Goal: Task Accomplishment & Management: Use online tool/utility

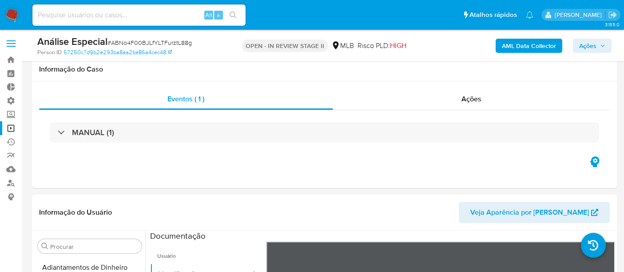
select select "10"
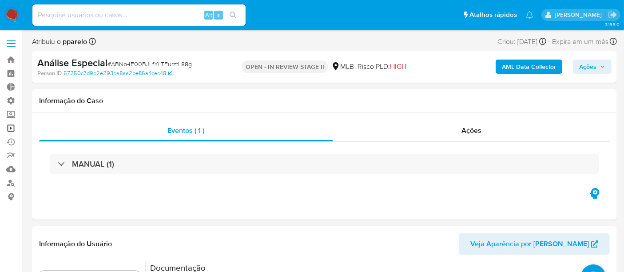
click at [10, 130] on link "Operações em massa" at bounding box center [53, 128] width 106 height 14
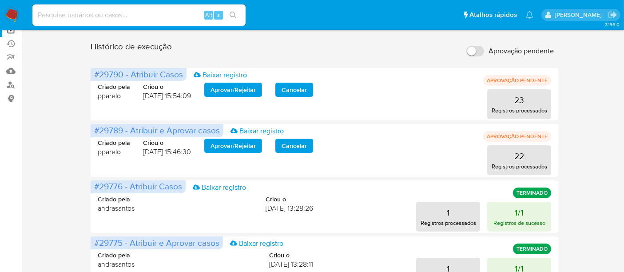
scroll to position [99, 0]
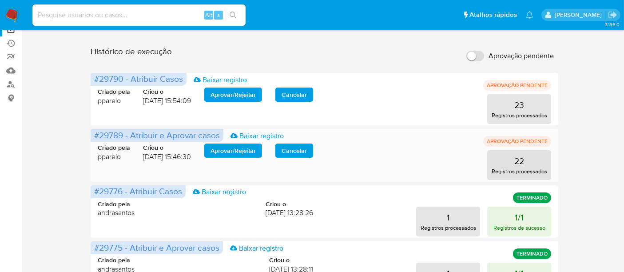
click at [233, 150] on span "Aprovar / Rejeitar" at bounding box center [233, 150] width 45 height 12
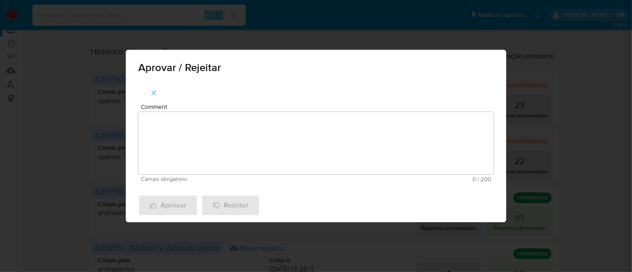
click at [194, 125] on textarea "Comment" at bounding box center [315, 143] width 355 height 62
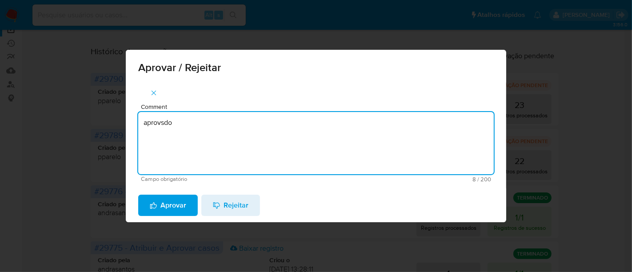
drag, startPoint x: 190, startPoint y: 123, endPoint x: 61, endPoint y: 123, distance: 128.4
click at [61, 123] on div "Aprovar / Rejeitar Comment aprovsdo Campo obrigatório 8 / 200 192 caracteres re…" at bounding box center [316, 136] width 632 height 272
click at [177, 120] on textarea "aprovsdo" at bounding box center [315, 143] width 355 height 62
drag, startPoint x: 189, startPoint y: 125, endPoint x: 0, endPoint y: 128, distance: 189.3
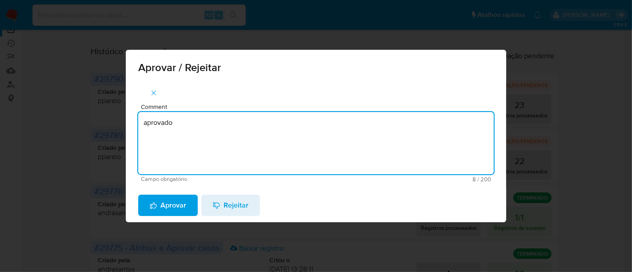
click at [0, 128] on div "Aprovar / Rejeitar Comment aprovado Campo obrigatório 8 / 200 192 caracteres re…" at bounding box center [316, 136] width 632 height 272
type textarea "aprovado"
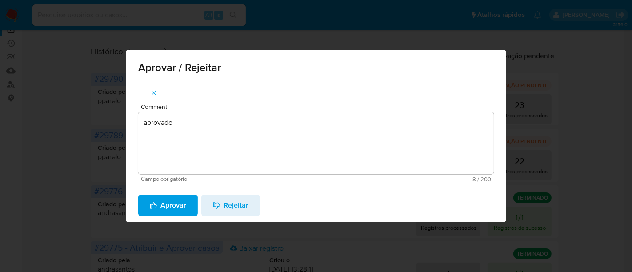
click at [175, 201] on span "Aprovar" at bounding box center [168, 205] width 36 height 20
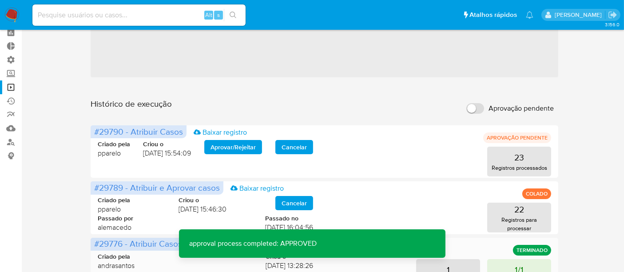
scroll to position [0, 0]
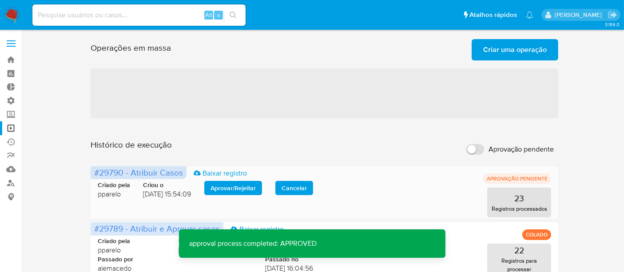
click at [246, 184] on span "Aprovar / Rejeitar" at bounding box center [233, 188] width 45 height 12
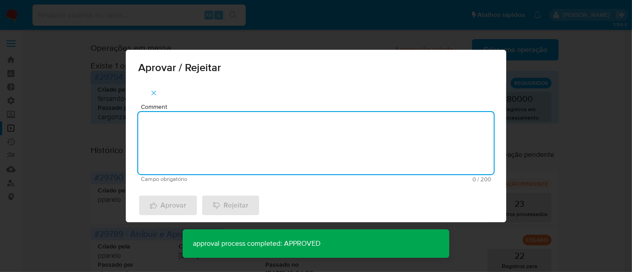
click at [209, 125] on textarea "Comment" at bounding box center [315, 143] width 355 height 62
paste textarea "aprovado"
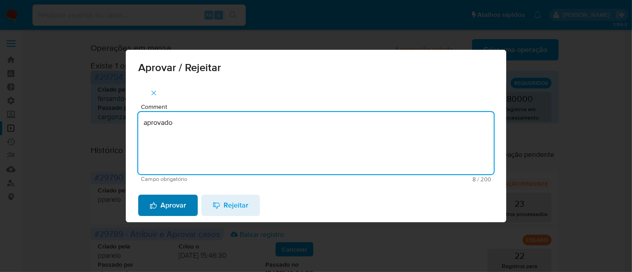
type textarea "aprovado"
click at [166, 203] on span "Aprovar" at bounding box center [168, 205] width 36 height 20
